Goal: Task Accomplishment & Management: Complete application form

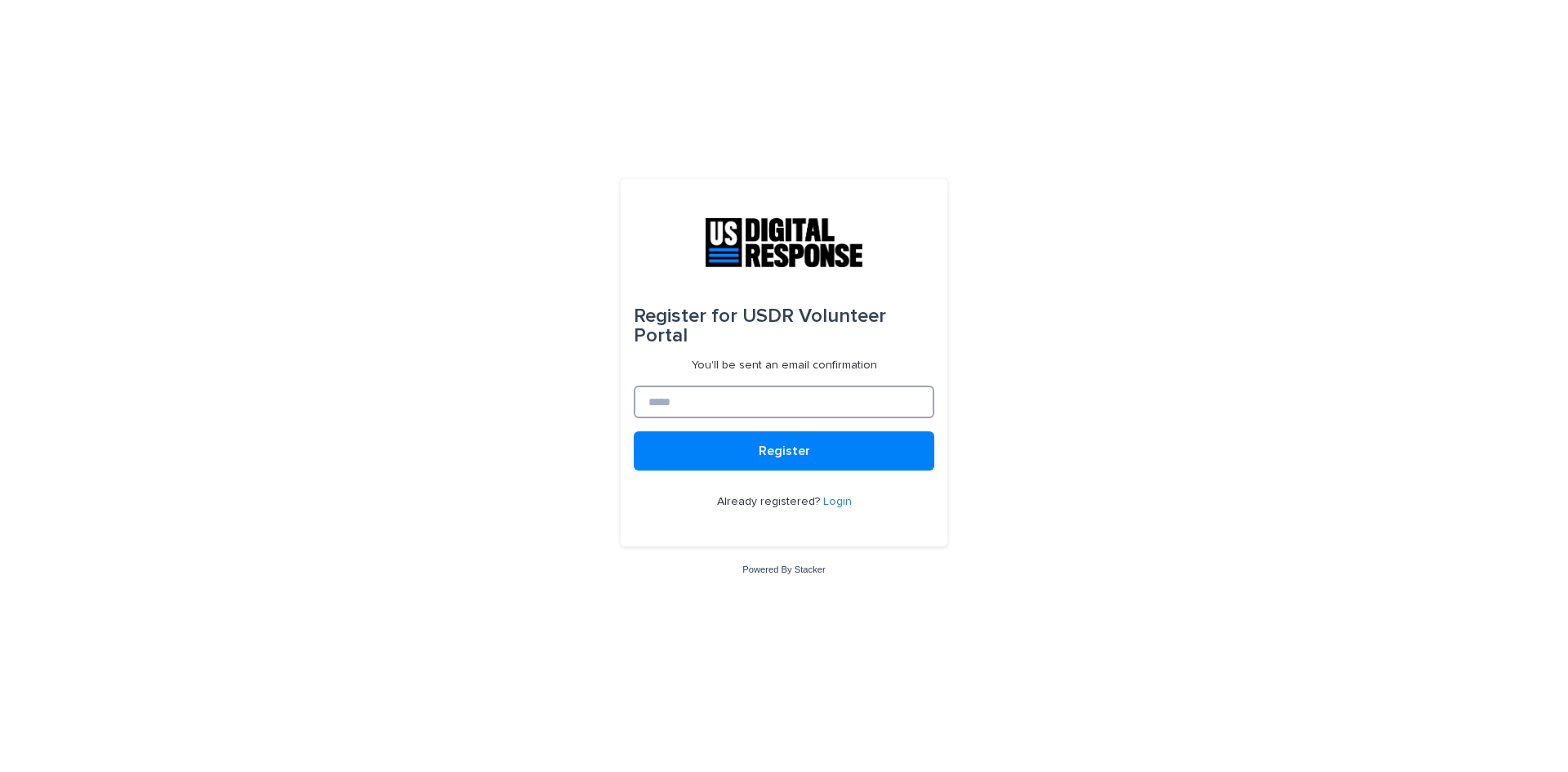
click at [699, 406] on input at bounding box center [784, 402] width 301 height 33
type input "**********"
click at [857, 451] on button "Register" at bounding box center [784, 451] width 301 height 39
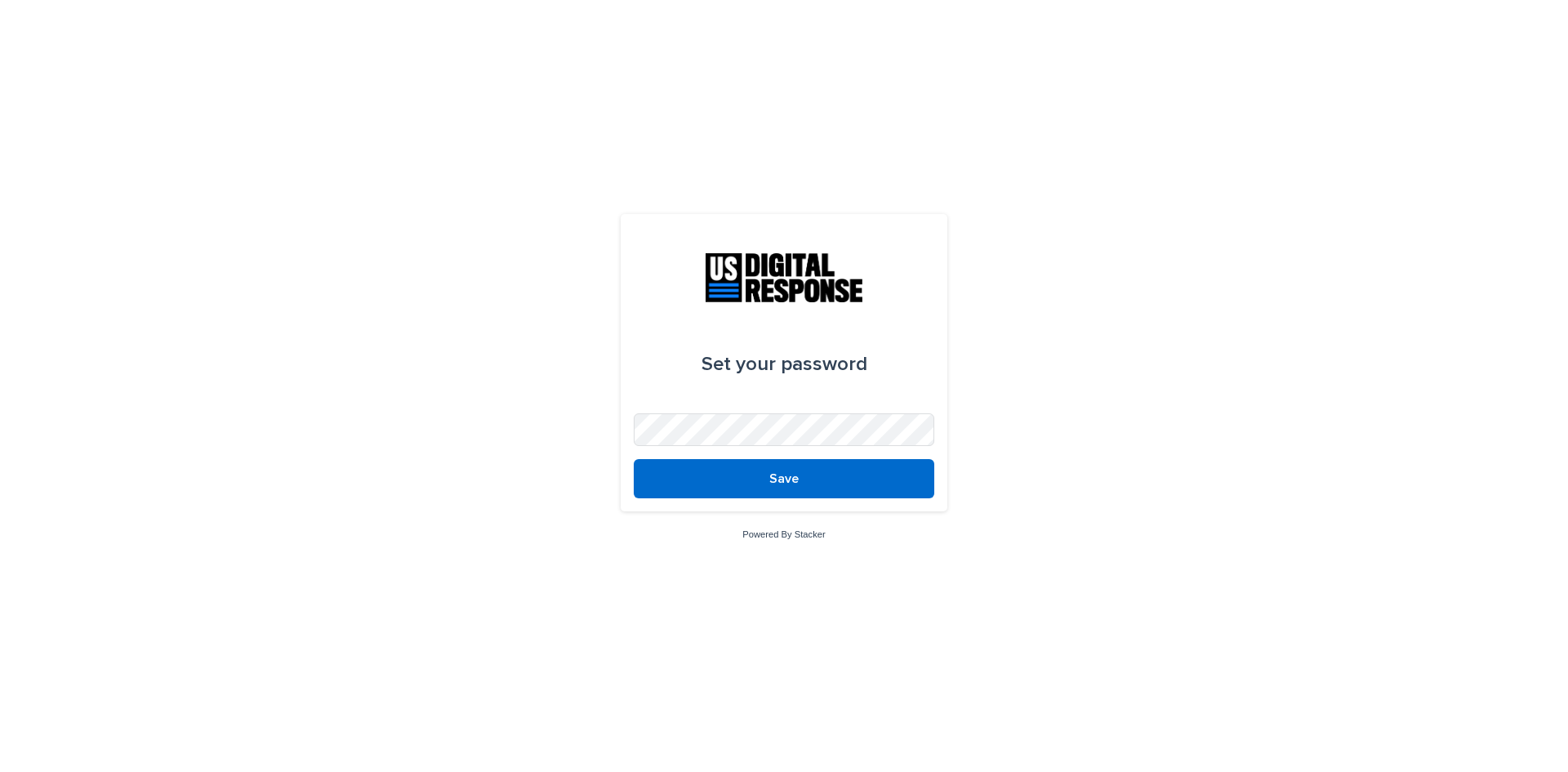
click at [809, 478] on button "Save" at bounding box center [784, 479] width 301 height 39
